Goal: Find specific page/section: Find specific page/section

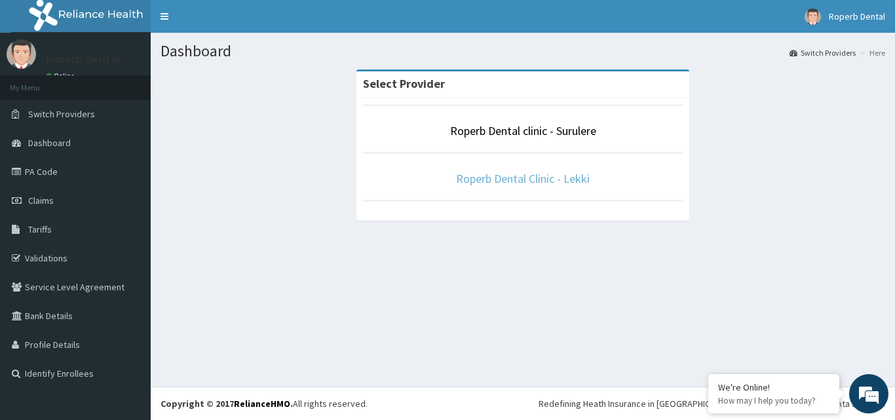
click at [538, 177] on link "Roperb Dental Clinic - Lekki" at bounding box center [523, 178] width 134 height 15
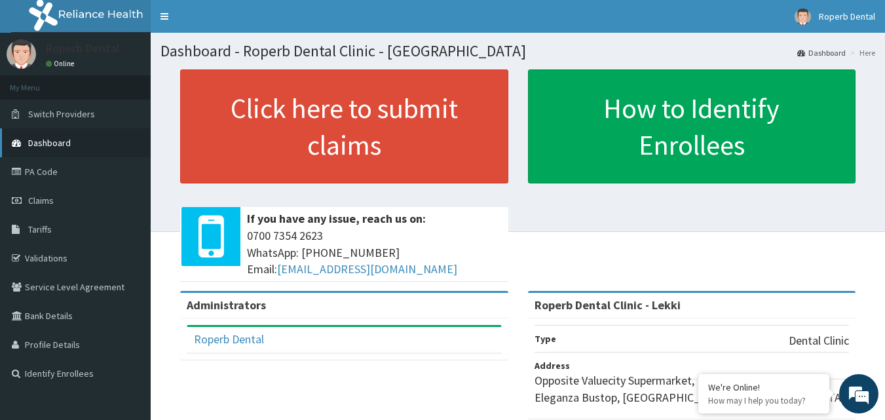
click at [21, 145] on icon at bounding box center [18, 142] width 13 height 9
